Goal: Information Seeking & Learning: Learn about a topic

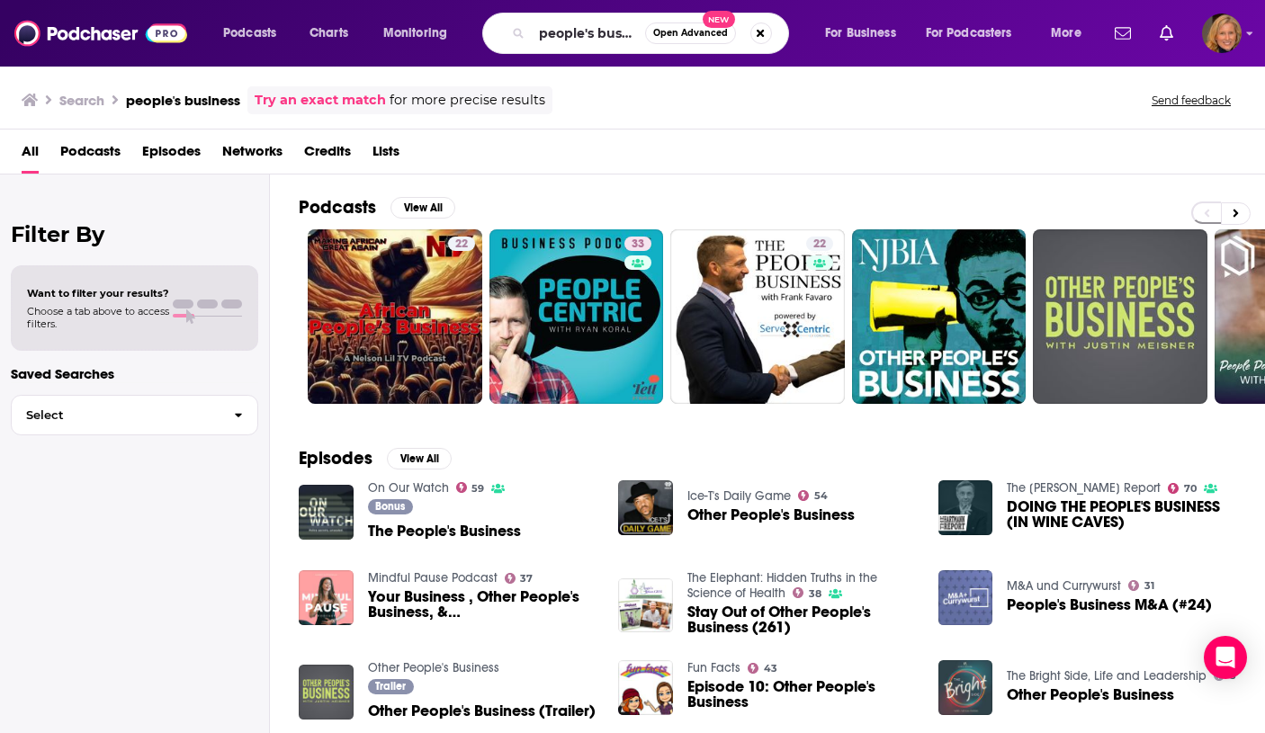
click at [594, 36] on input "people's business" at bounding box center [588, 33] width 113 height 29
click at [594, 35] on input "people's business" at bounding box center [588, 33] width 113 height 29
type input "digital banking podcast"
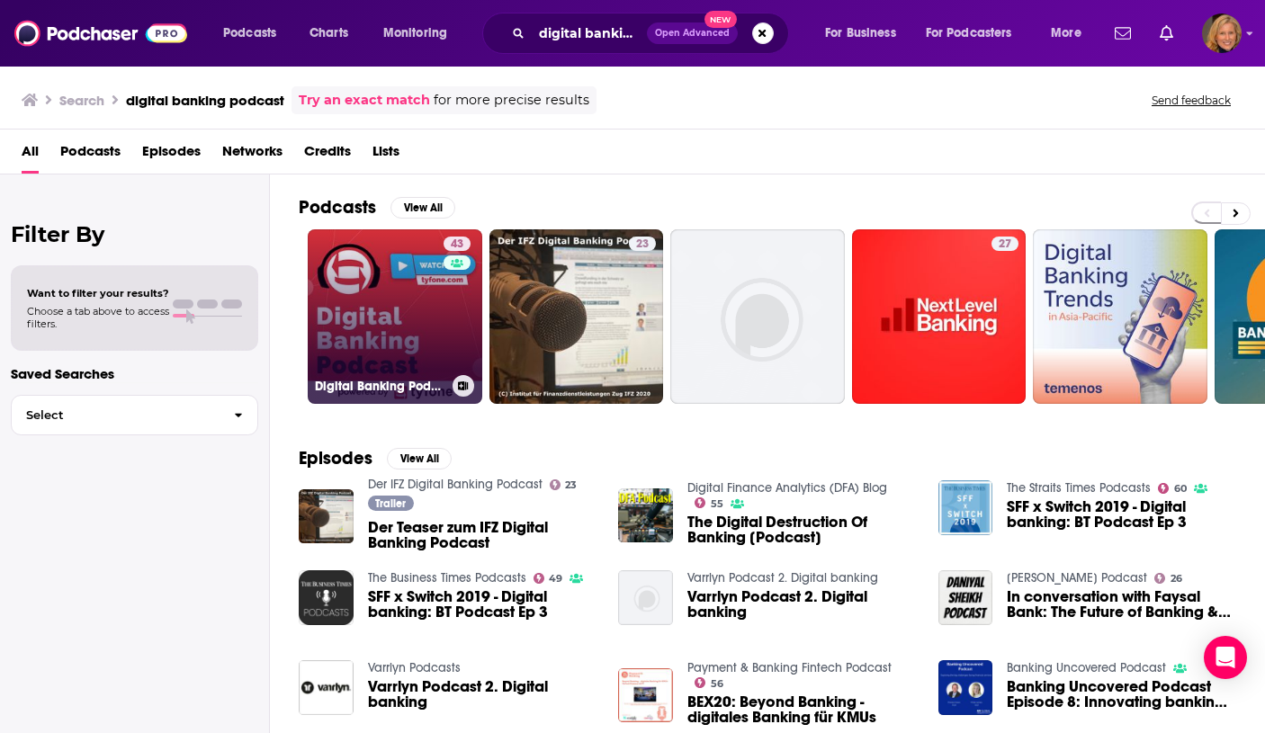
click at [424, 287] on link "43 Digital Banking Podcast" at bounding box center [395, 316] width 175 height 175
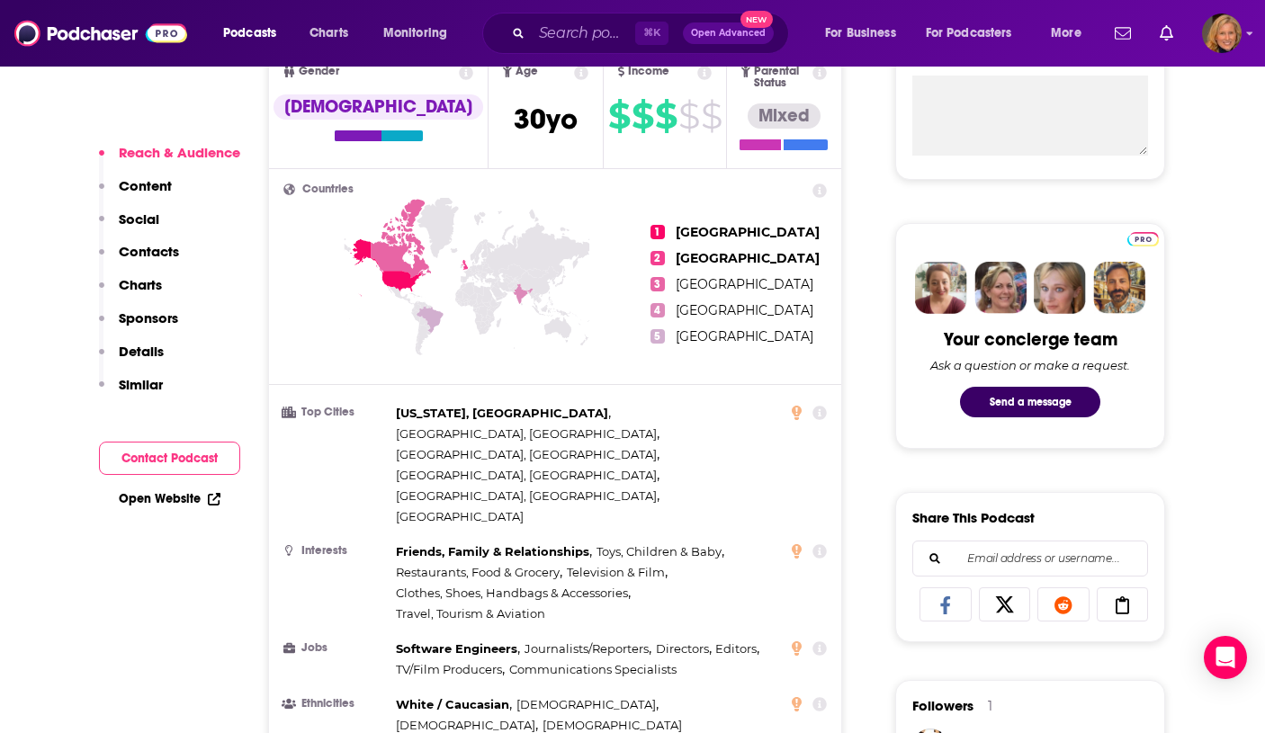
scroll to position [939, 0]
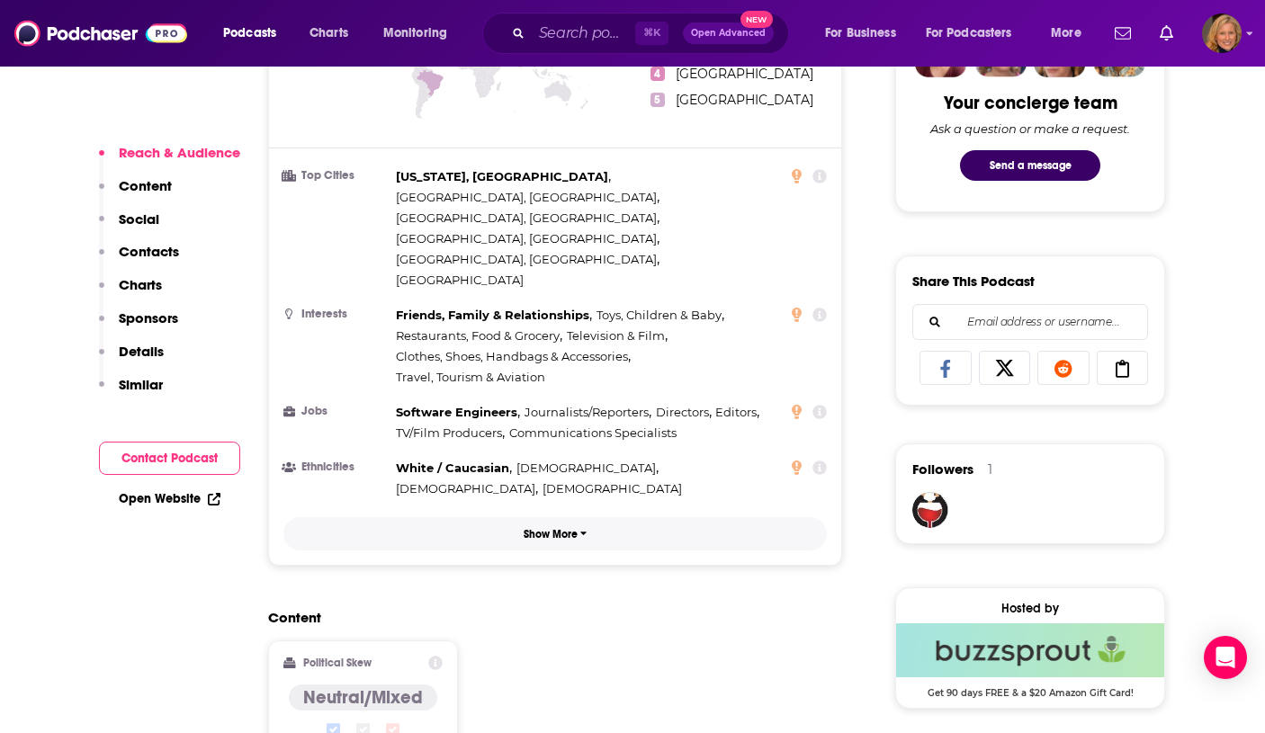
click at [625, 517] on button "Show More" at bounding box center [554, 533] width 543 height 33
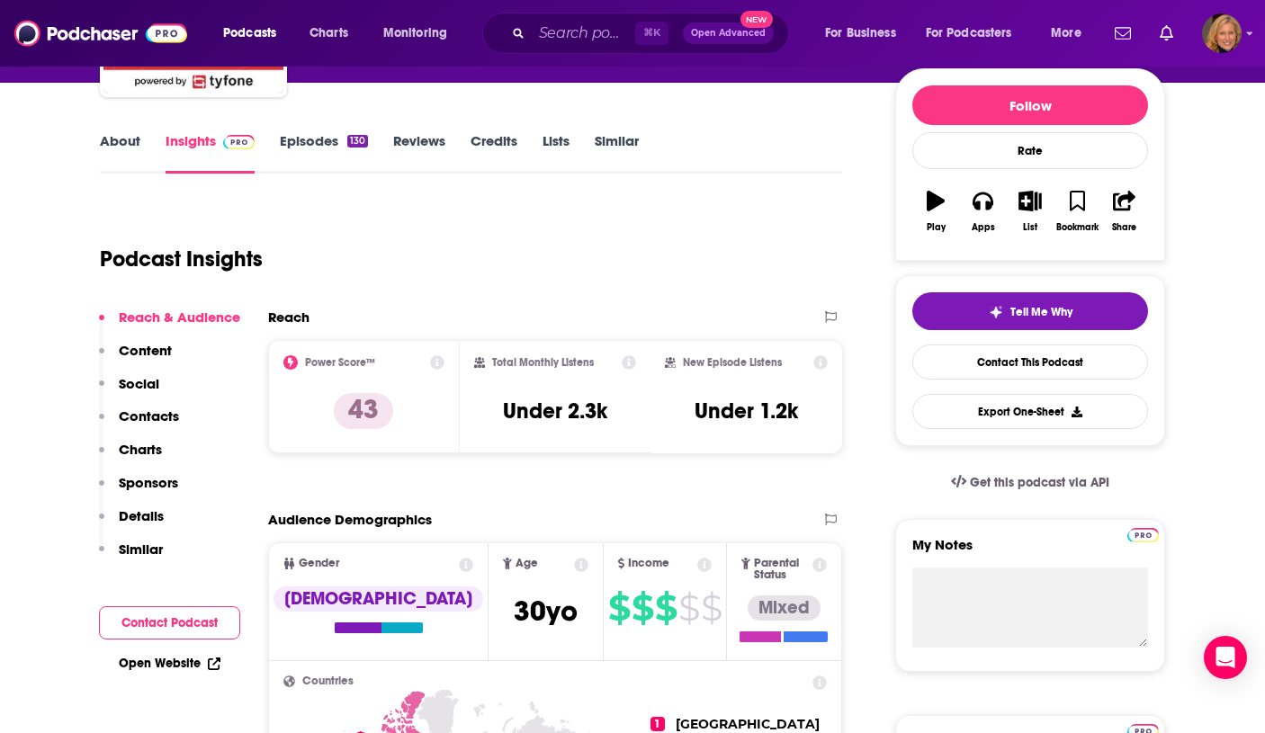
scroll to position [206, 0]
